Goal: Check status: Check status

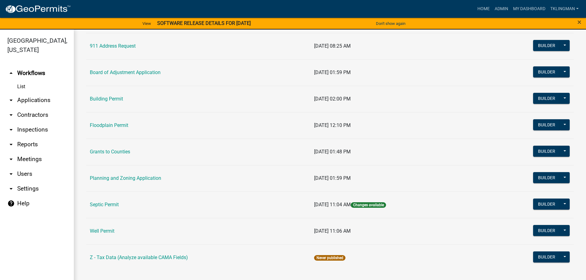
scroll to position [59, 0]
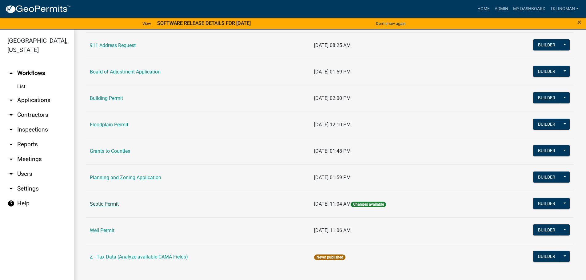
click at [115, 203] on link "Septic Permit" at bounding box center [104, 204] width 29 height 6
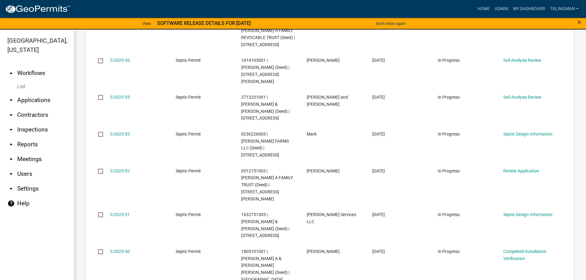
scroll to position [431, 0]
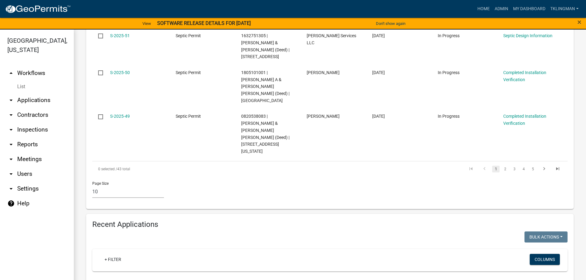
scroll to position [523, 0]
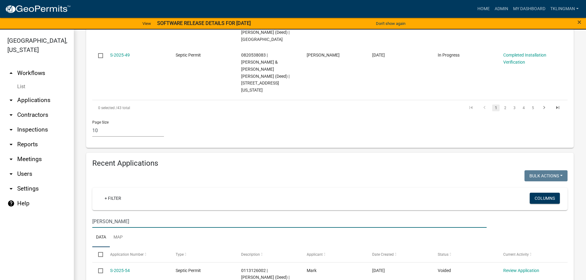
type input "[PERSON_NAME]"
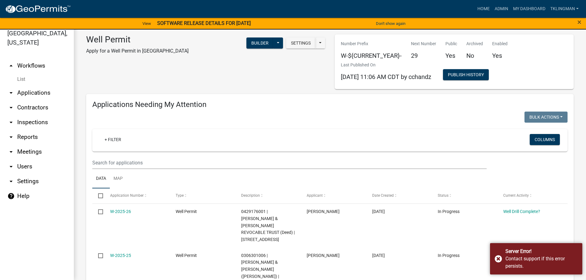
scroll to position [417, 0]
